Goal: Use online tool/utility: Use online tool/utility

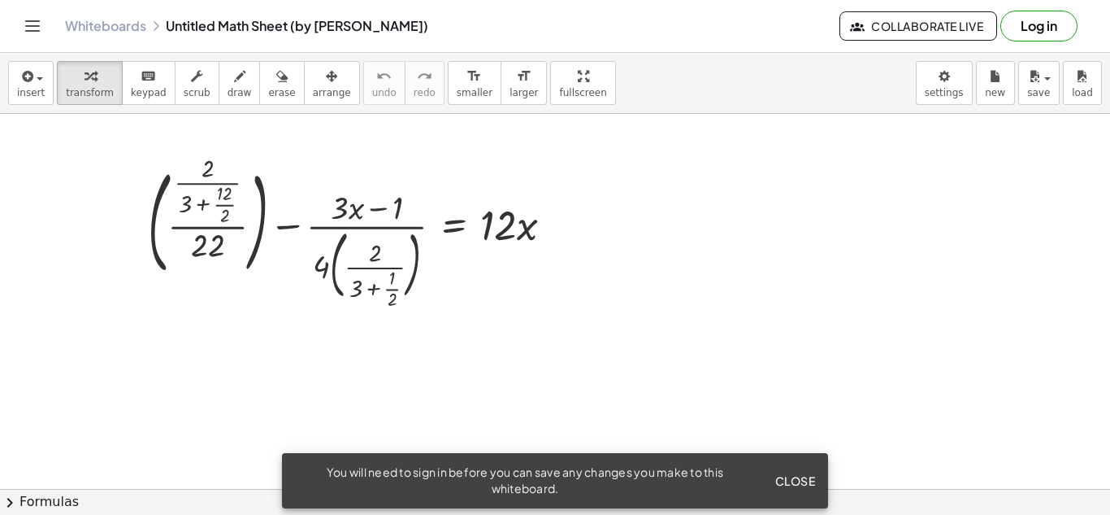
click at [784, 470] on button "Close" at bounding box center [795, 480] width 54 height 29
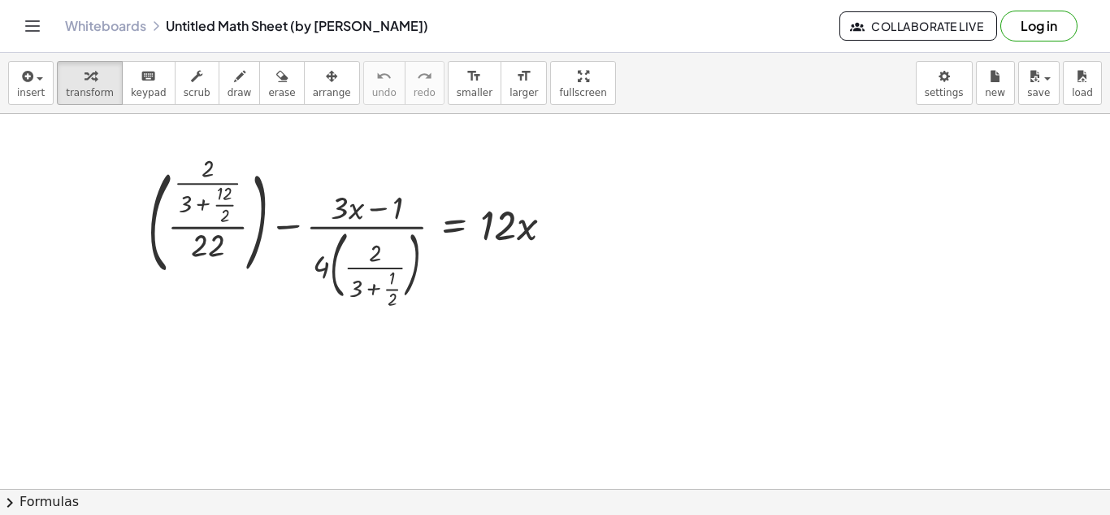
drag, startPoint x: 324, startPoint y: 25, endPoint x: 428, endPoint y: 31, distance: 104.2
click at [428, 31] on div "Whiteboards Untitled Math Sheet (by [PERSON_NAME])" at bounding box center [452, 26] width 775 height 16
click at [532, 259] on div at bounding box center [357, 232] width 434 height 145
click at [523, 223] on div at bounding box center [357, 232] width 434 height 145
click at [419, 262] on div at bounding box center [357, 232] width 434 height 145
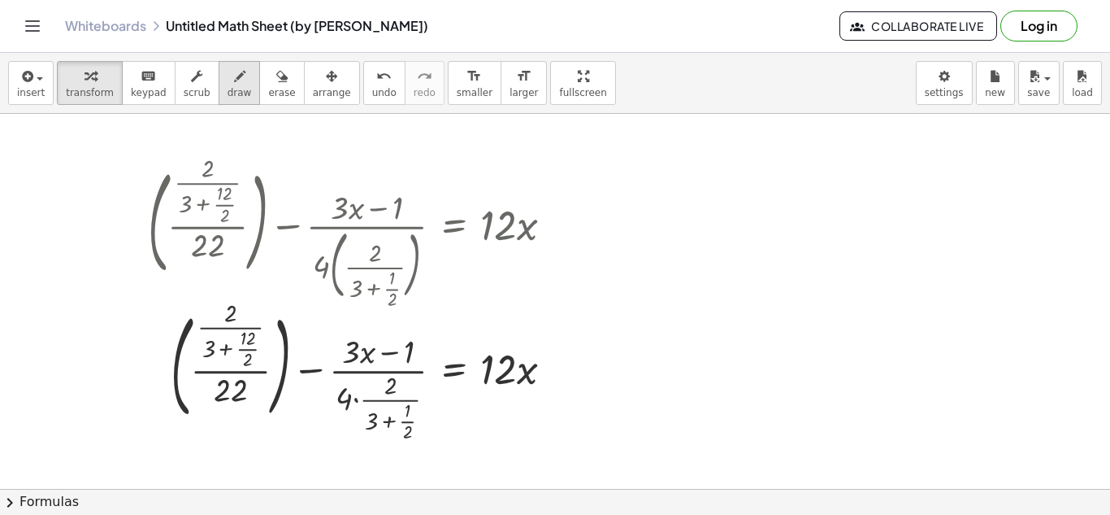
click at [228, 95] on span "draw" at bounding box center [240, 92] width 24 height 11
drag, startPoint x: 630, startPoint y: 214, endPoint x: 671, endPoint y: 293, distance: 88.7
click at [671, 293] on div at bounding box center [555, 488] width 1110 height 749
drag, startPoint x: 711, startPoint y: 256, endPoint x: 756, endPoint y: 250, distance: 45.1
click at [756, 250] on div at bounding box center [555, 488] width 1110 height 749
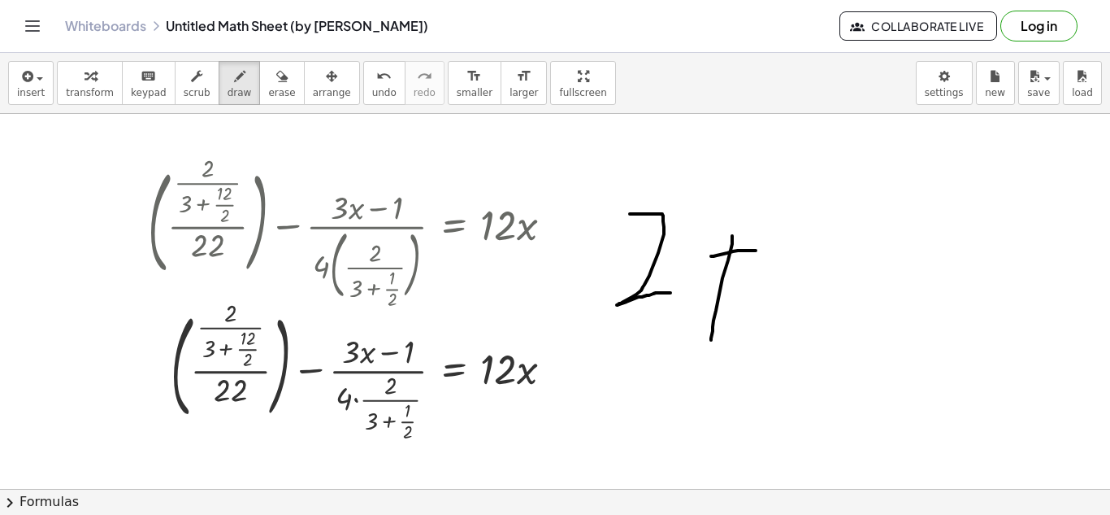
drag, startPoint x: 732, startPoint y: 236, endPoint x: 710, endPoint y: 342, distance: 108.7
click at [710, 342] on div at bounding box center [555, 488] width 1110 height 749
drag, startPoint x: 810, startPoint y: 210, endPoint x: 802, endPoint y: 295, distance: 85.7
click at [802, 295] on div at bounding box center [555, 488] width 1110 height 749
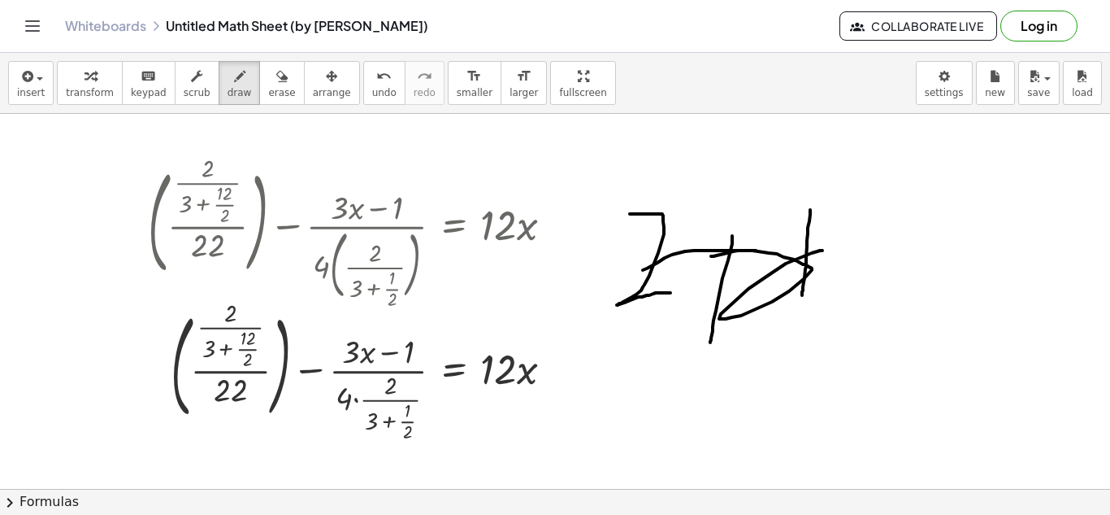
drag, startPoint x: 643, startPoint y: 270, endPoint x: 784, endPoint y: 283, distance: 142.0
click at [784, 283] on div at bounding box center [555, 488] width 1110 height 749
drag, startPoint x: 619, startPoint y: 150, endPoint x: 709, endPoint y: 215, distance: 110.7
click at [709, 215] on div at bounding box center [555, 488] width 1110 height 749
drag, startPoint x: 695, startPoint y: 167, endPoint x: 737, endPoint y: 168, distance: 42.3
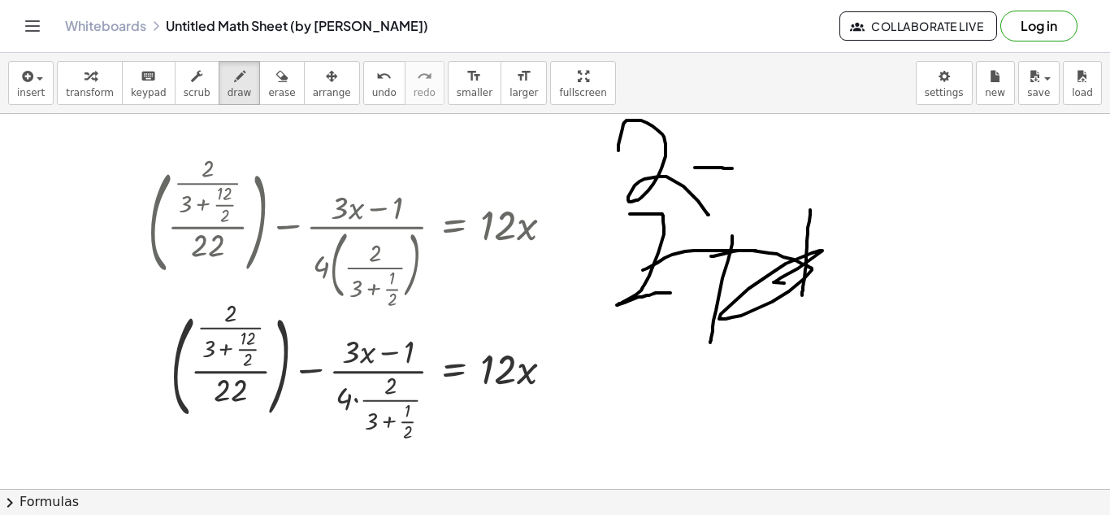
click at [737, 168] on div at bounding box center [555, 488] width 1110 height 749
drag, startPoint x: 718, startPoint y: 140, endPoint x: 719, endPoint y: 196, distance: 56.1
click at [719, 196] on div at bounding box center [555, 488] width 1110 height 749
drag, startPoint x: 762, startPoint y: 149, endPoint x: 767, endPoint y: 193, distance: 44.2
click at [767, 193] on div at bounding box center [555, 488] width 1110 height 749
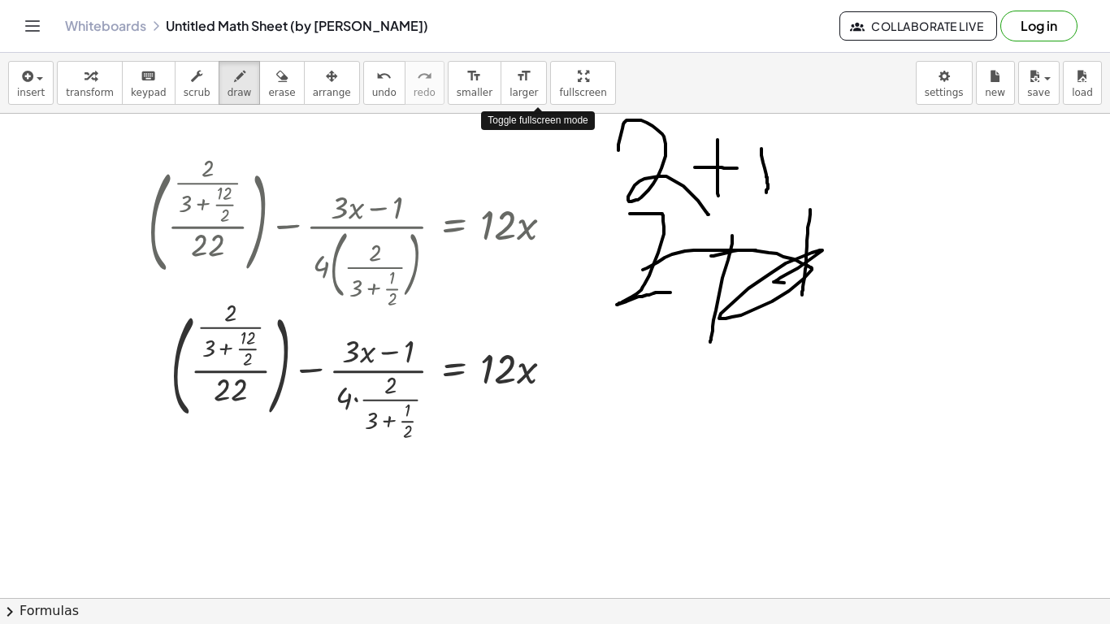
drag, startPoint x: 536, startPoint y: 90, endPoint x: 536, endPoint y: 161, distance: 70.7
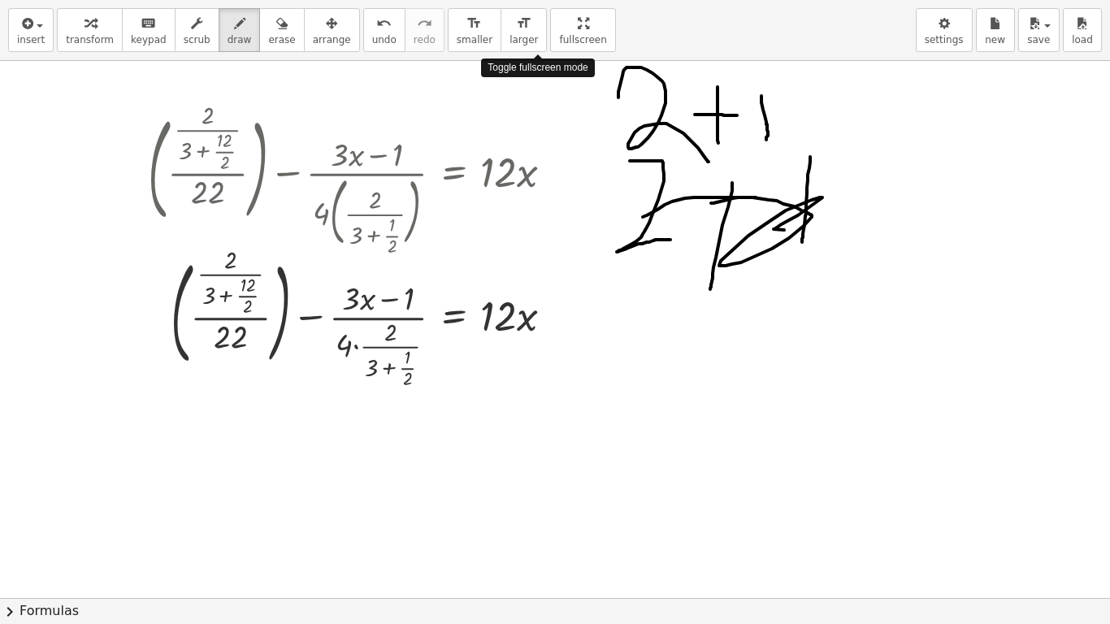
click at [536, 161] on div "insert select one: Math Expression Function Text Youtube Video Graphing Geometr…" at bounding box center [555, 312] width 1110 height 624
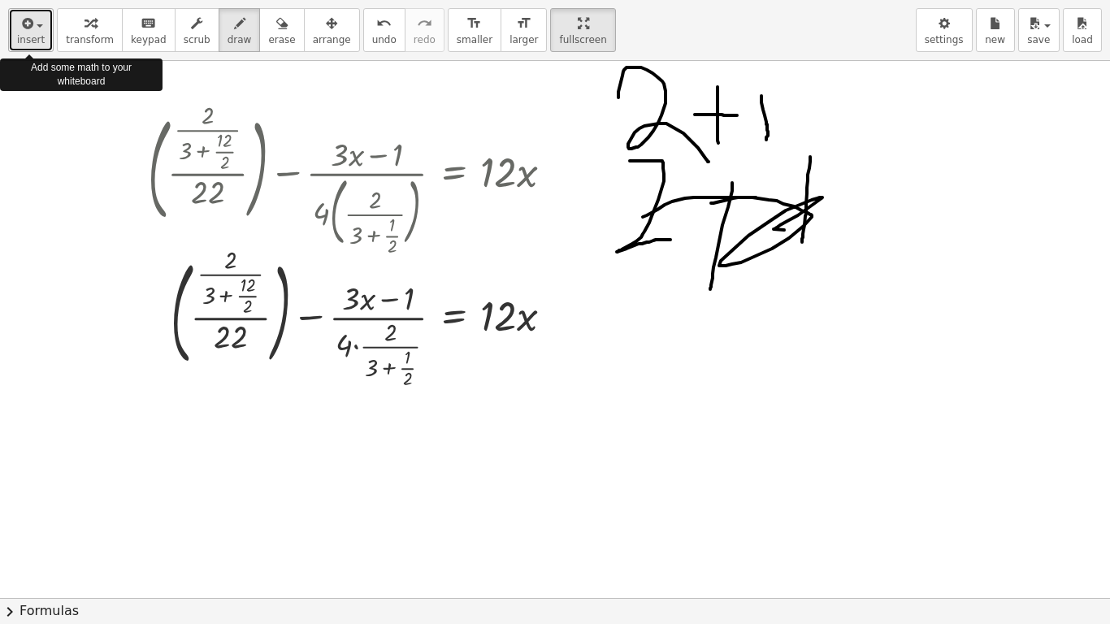
click at [34, 28] on span "button" at bounding box center [34, 25] width 3 height 11
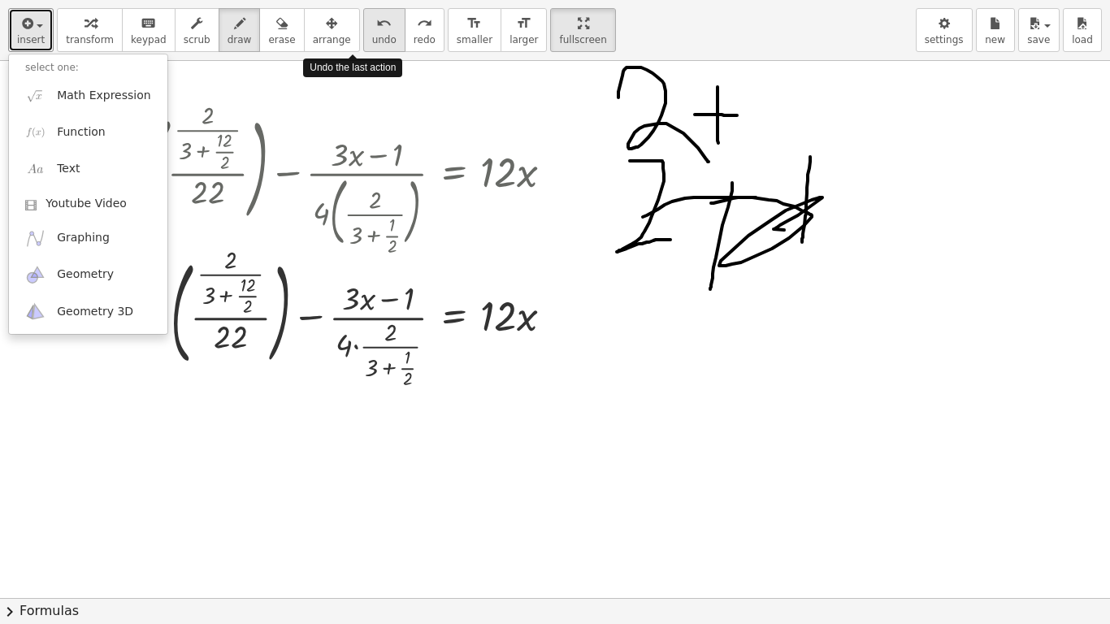
click at [372, 38] on span "undo" at bounding box center [384, 39] width 24 height 11
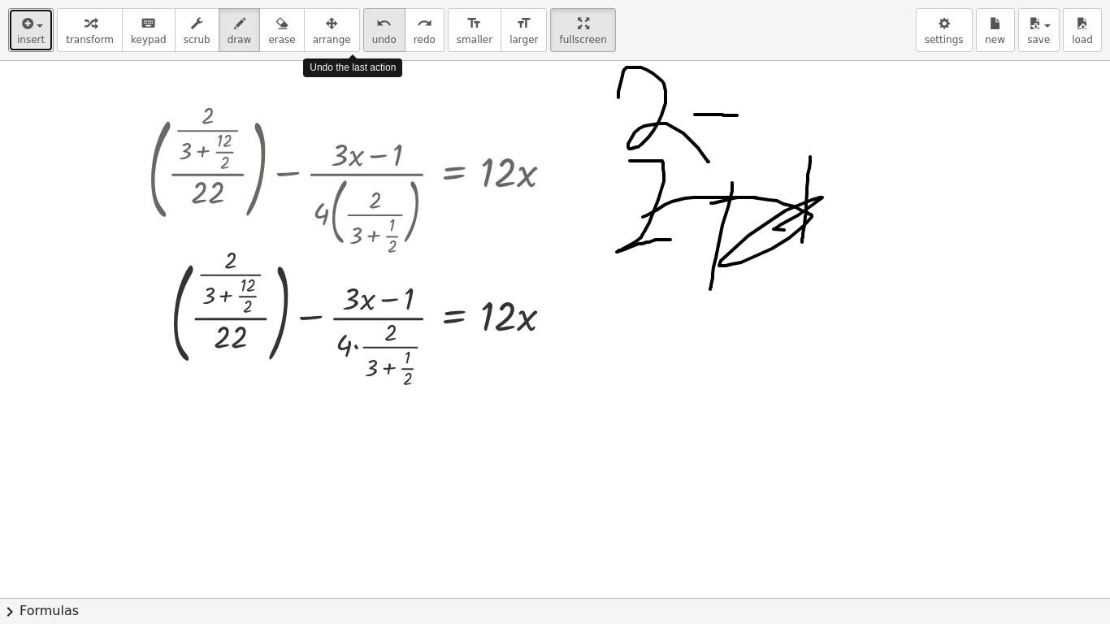
click at [372, 38] on span "undo" at bounding box center [384, 39] width 24 height 11
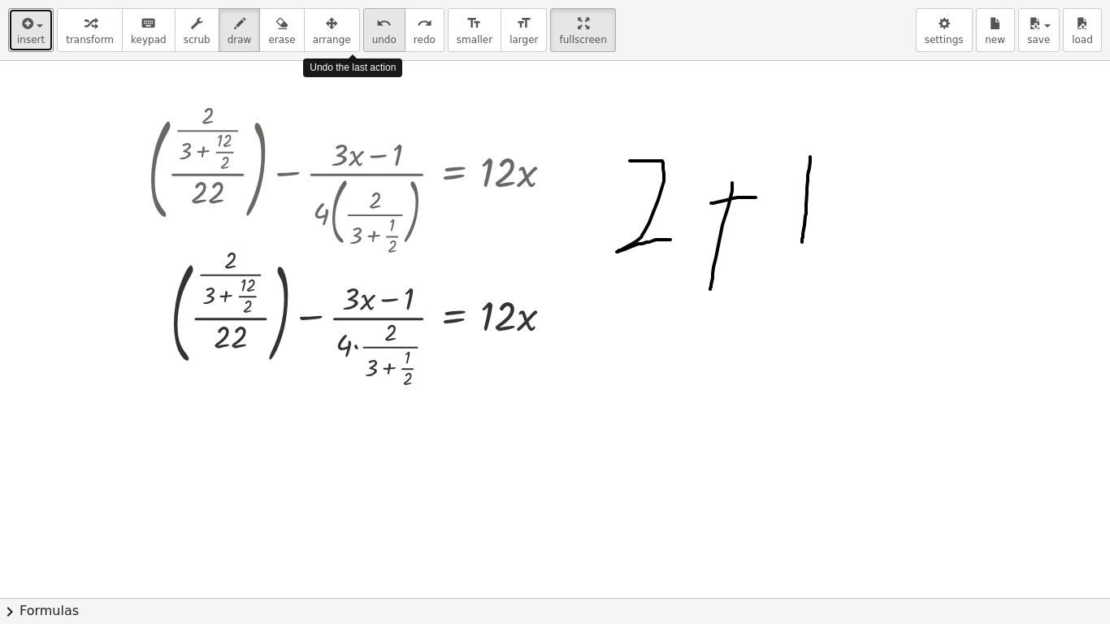
click at [372, 38] on span "undo" at bounding box center [384, 39] width 24 height 11
